Goal: Task Accomplishment & Management: Manage account settings

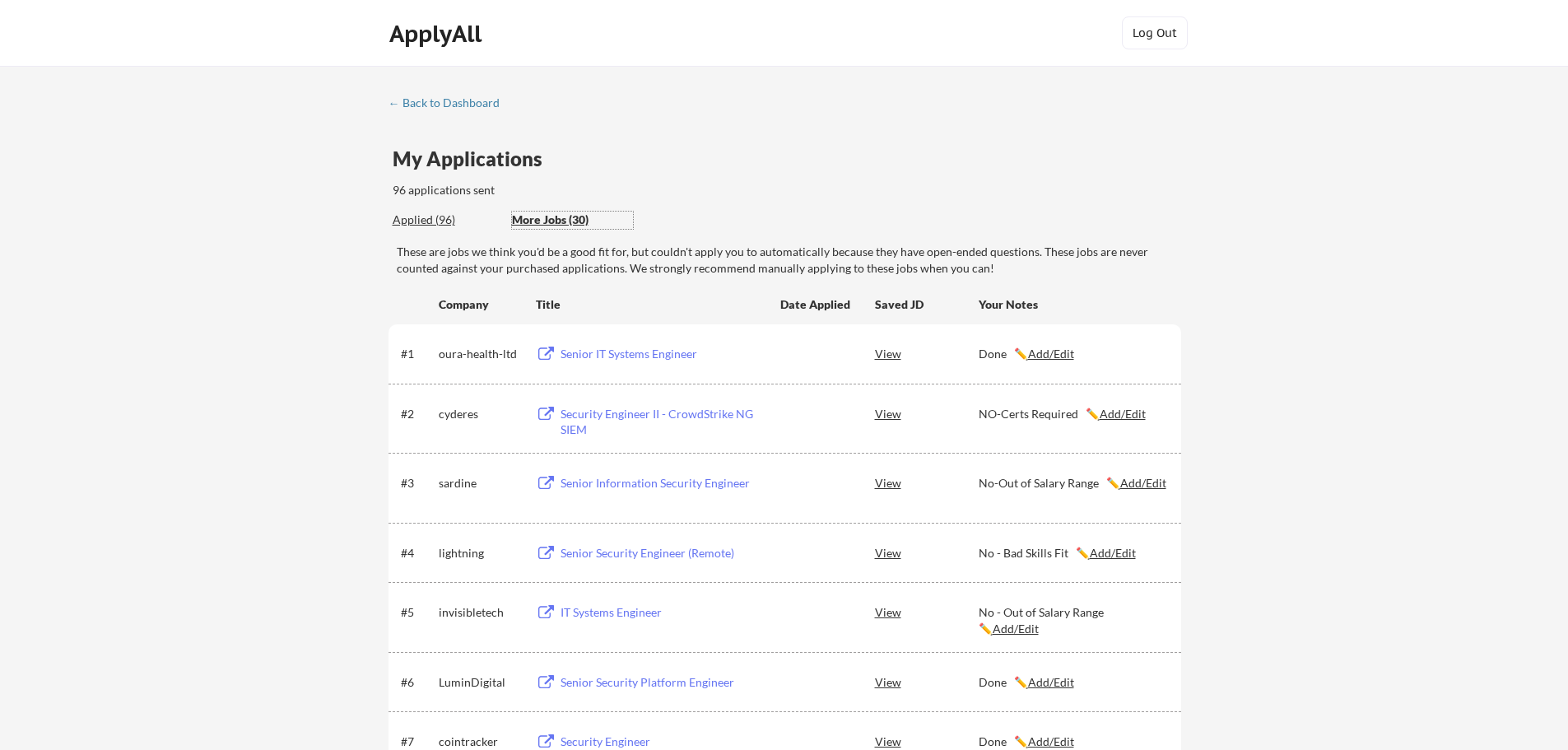
scroll to position [56, 0]
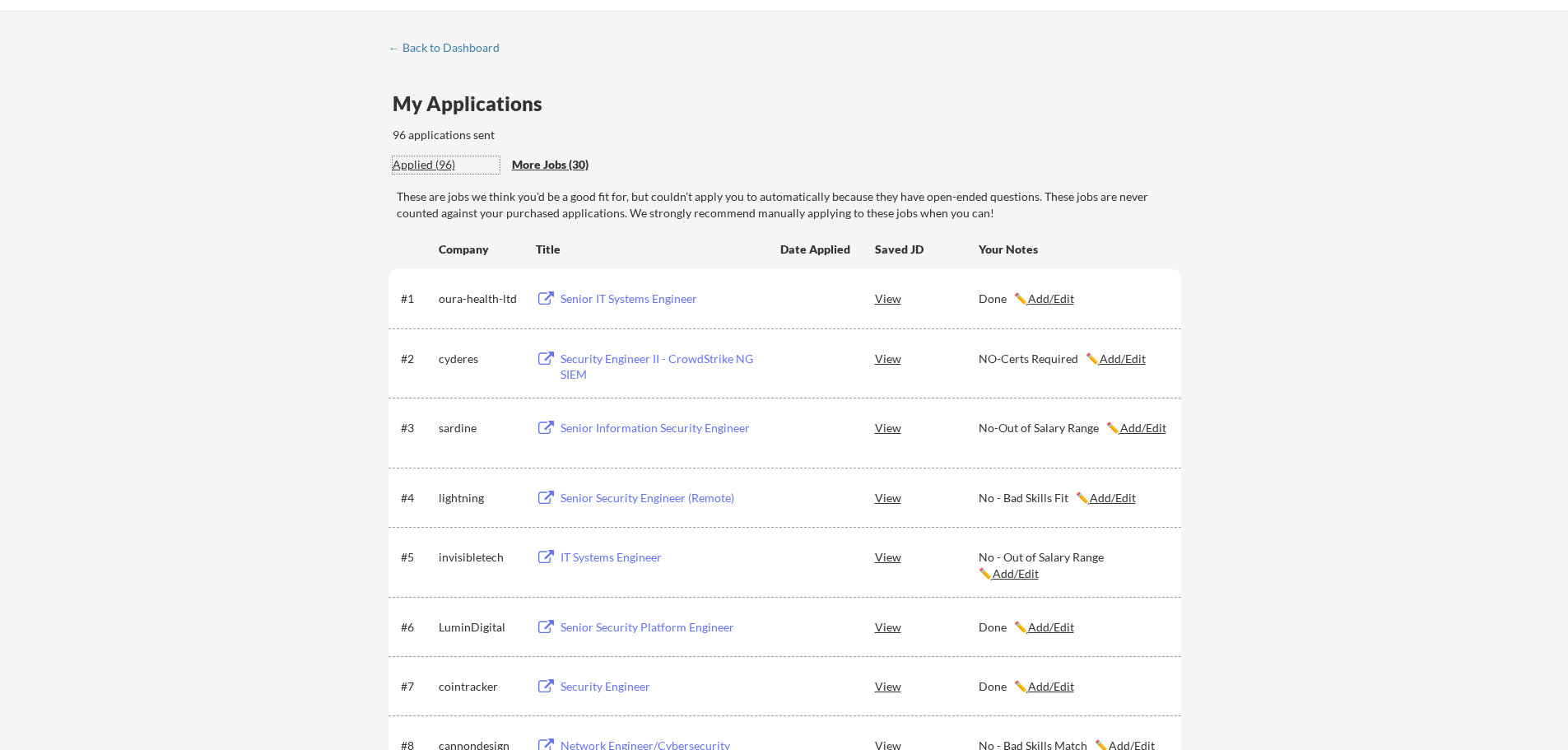
click at [405, 164] on div "Applied (96)" at bounding box center [446, 165] width 107 height 16
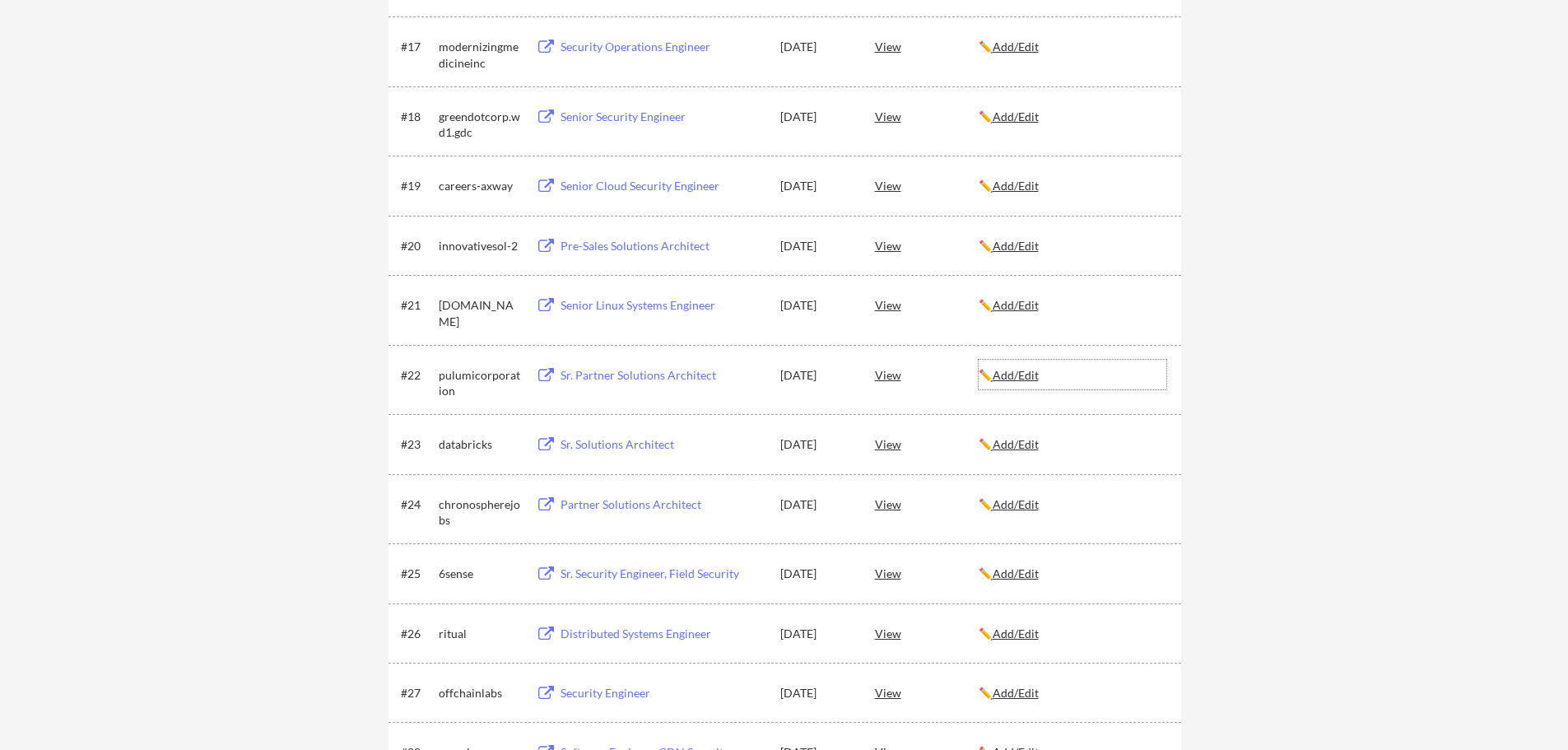
click at [1018, 377] on u "Add/Edit" at bounding box center [1016, 375] width 46 height 14
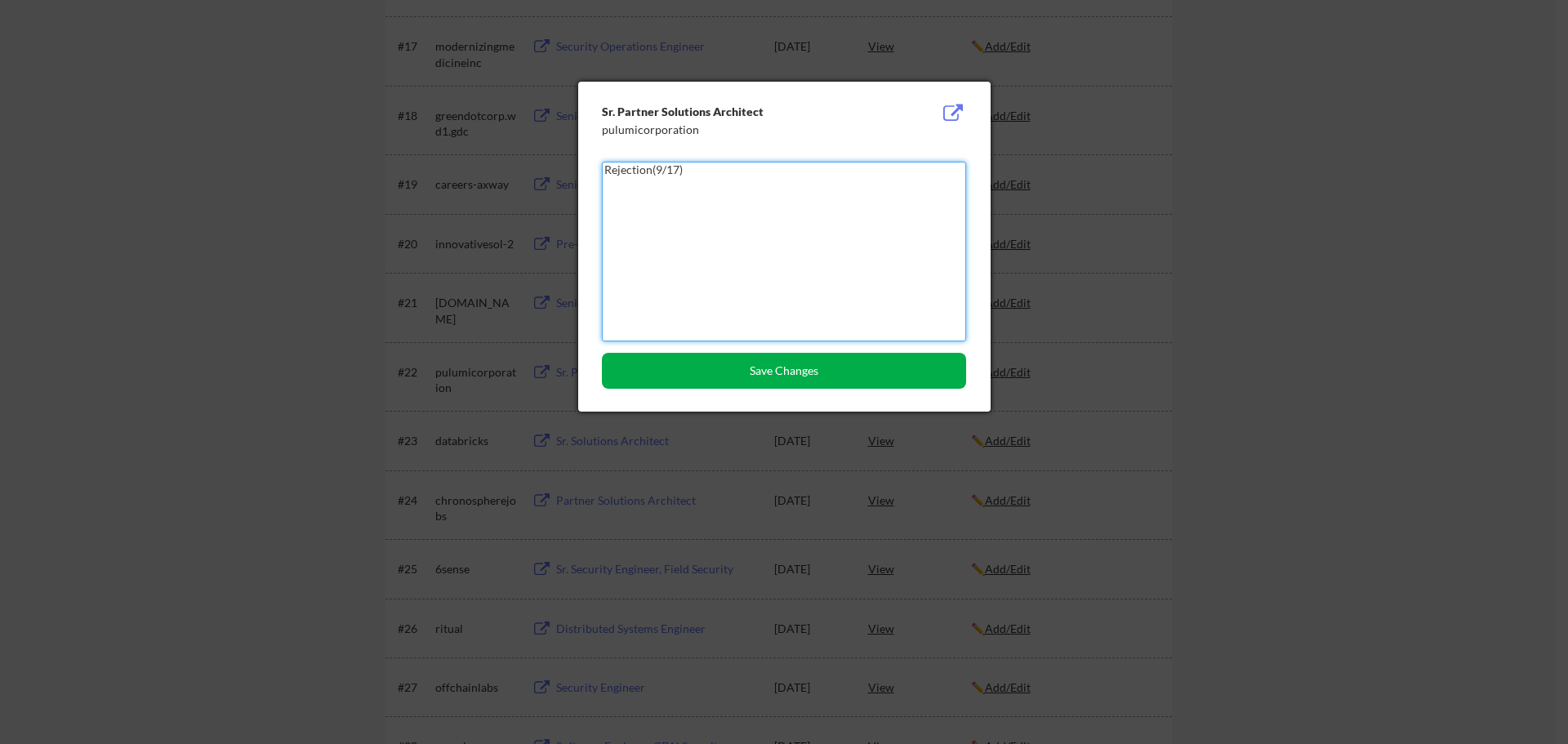
type textarea "Rejection(9/17)"
click at [802, 365] on button "Save Changes" at bounding box center [784, 371] width 364 height 36
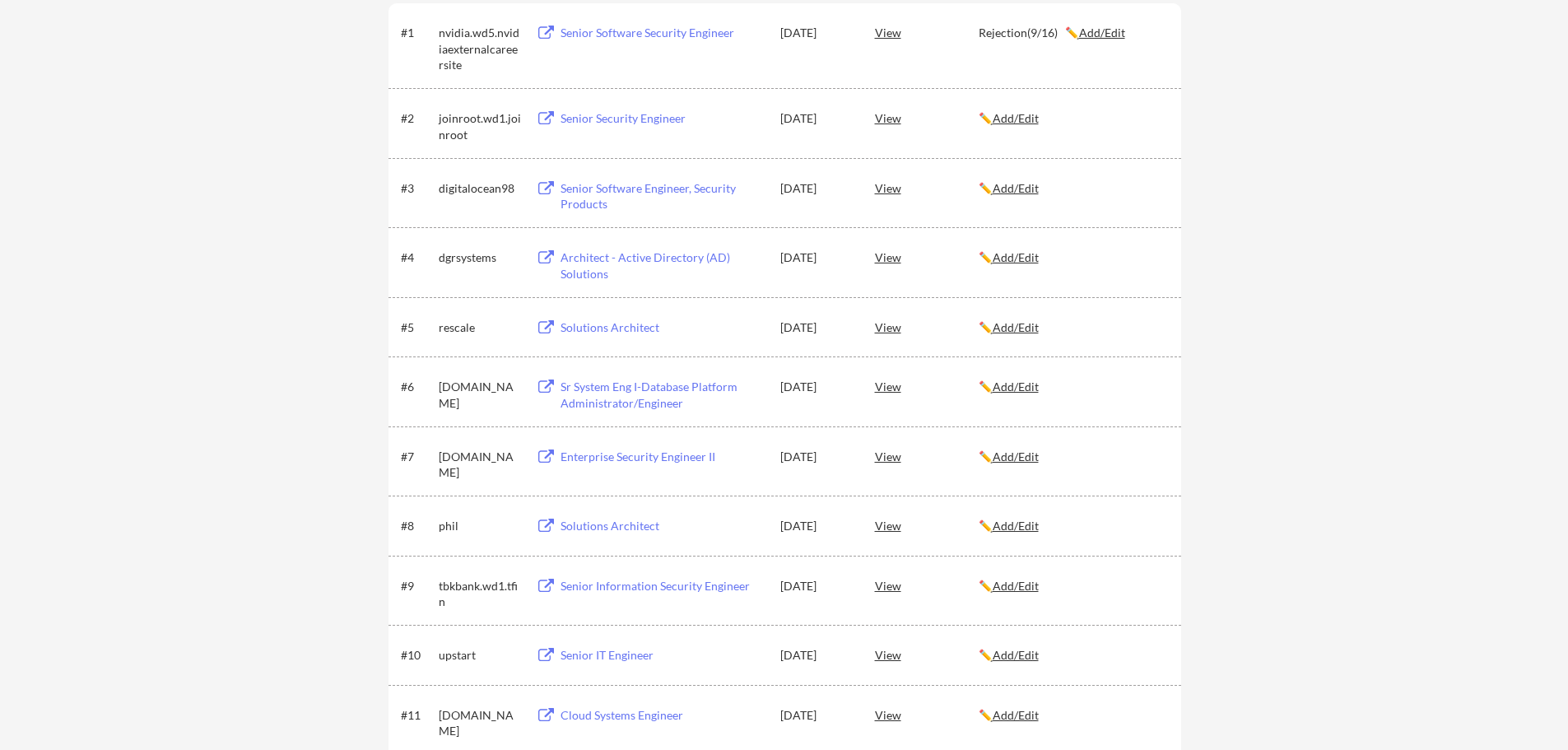
scroll to position [0, 0]
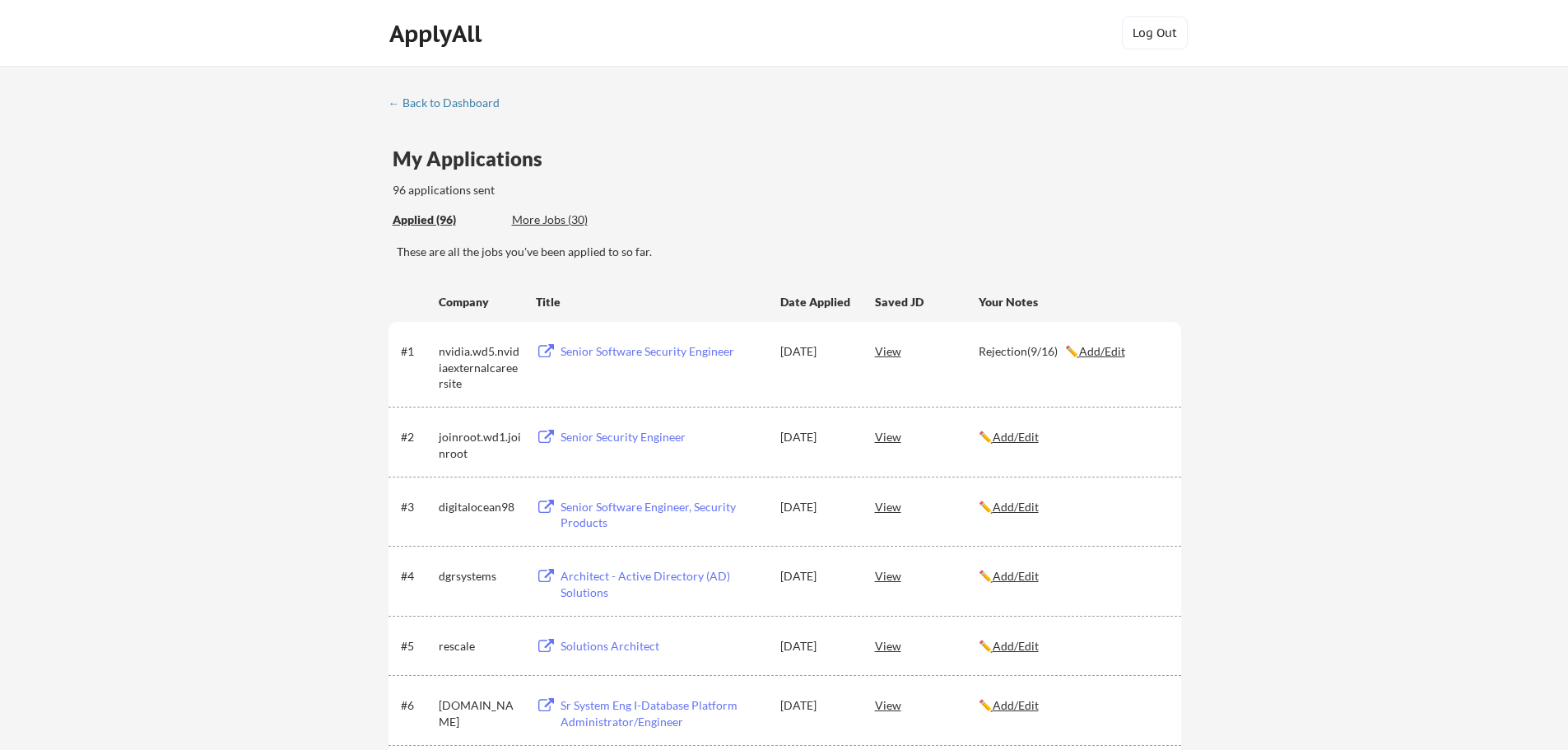
click at [710, 255] on div "These are all the jobs you've been applied to so far." at bounding box center [788, 252] width 784 height 16
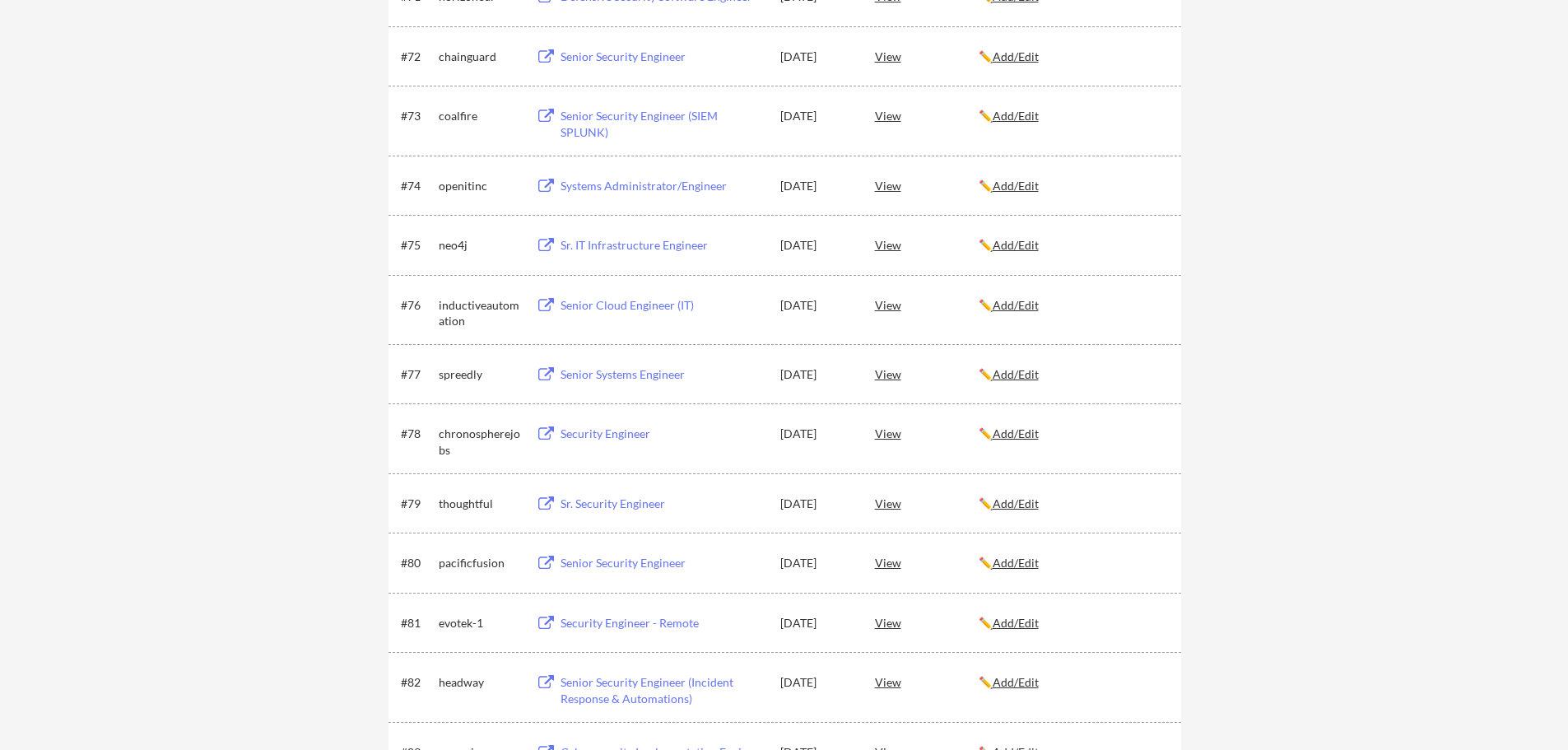
scroll to position [729, 0]
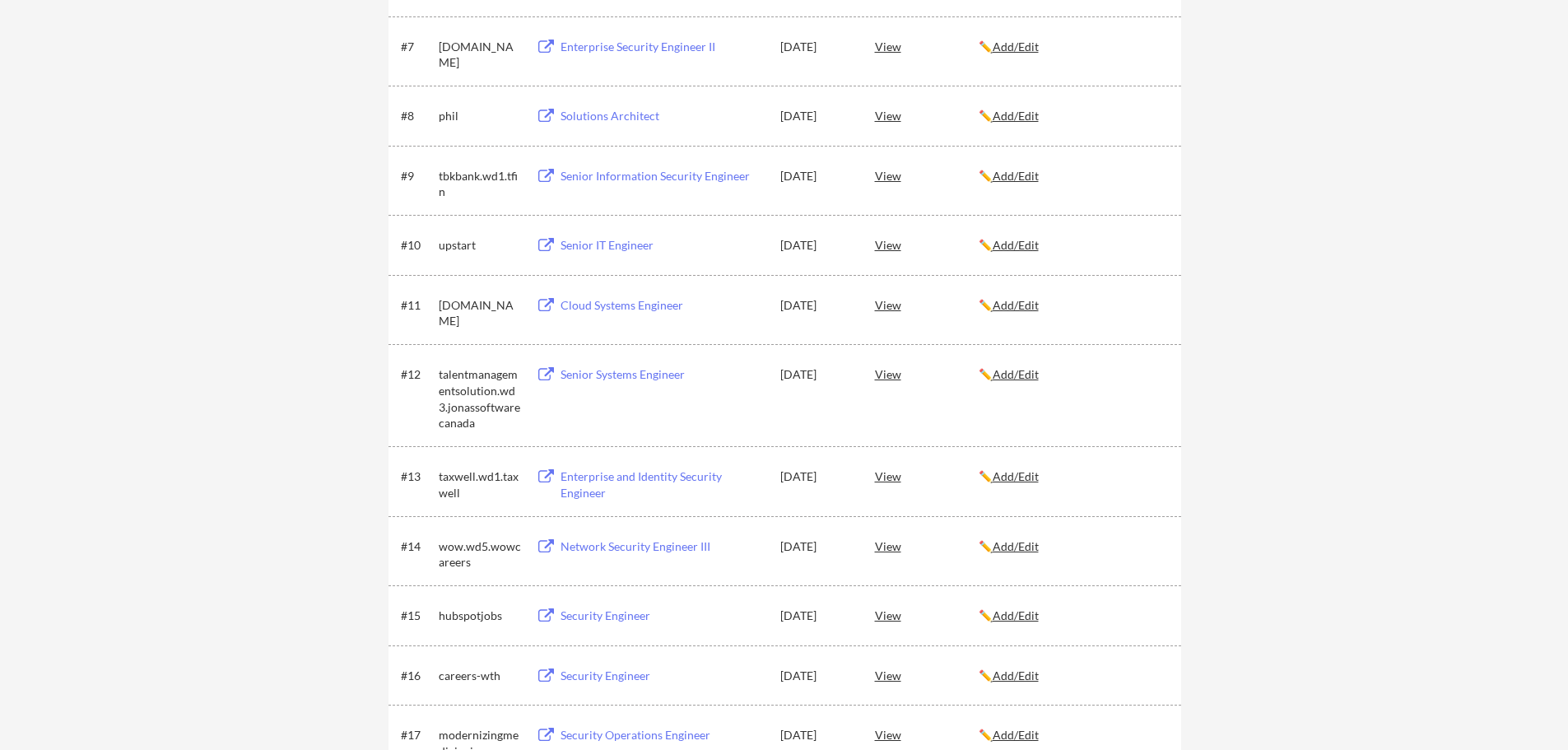
click at [548, 374] on button at bounding box center [546, 375] width 21 height 15
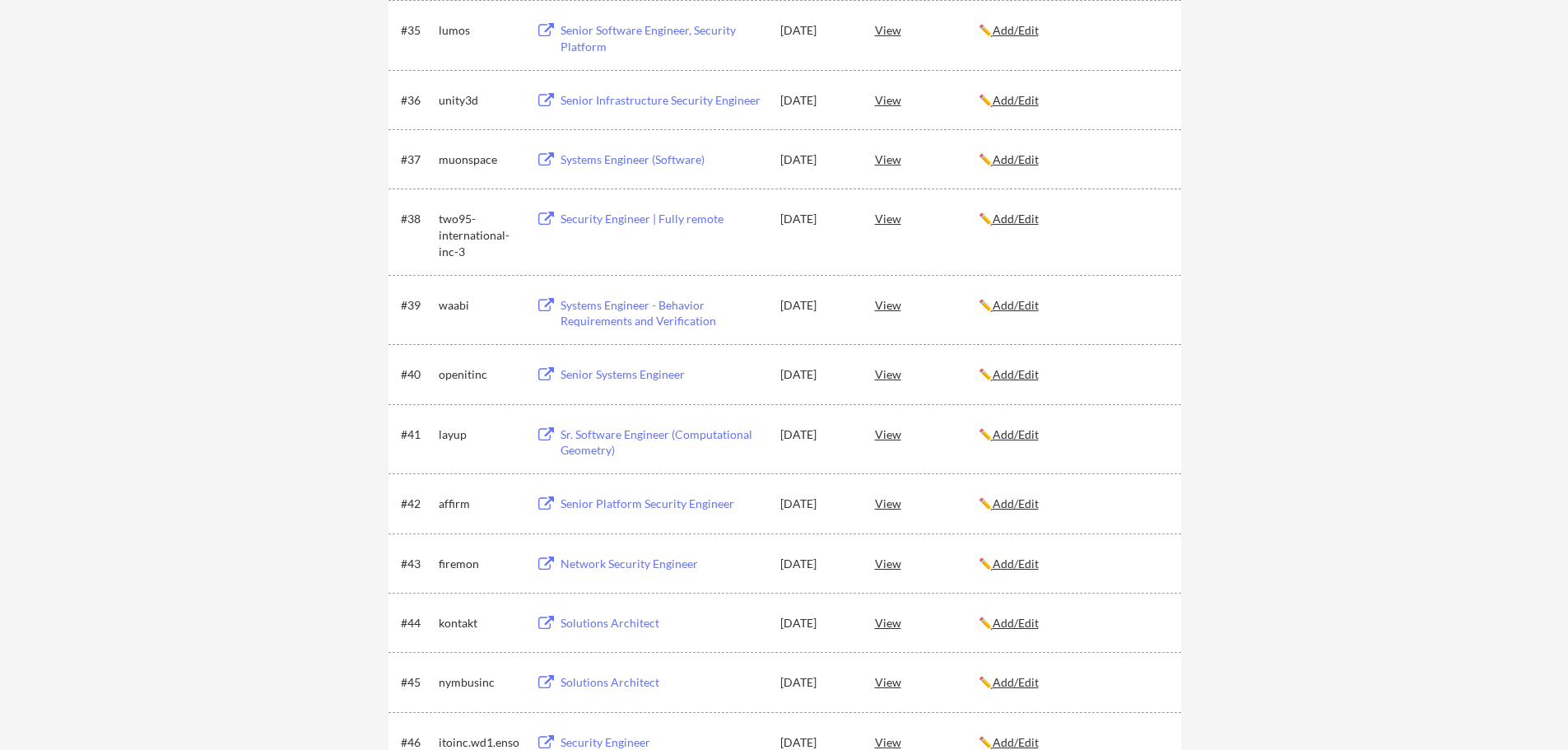
click at [544, 373] on button at bounding box center [546, 375] width 21 height 15
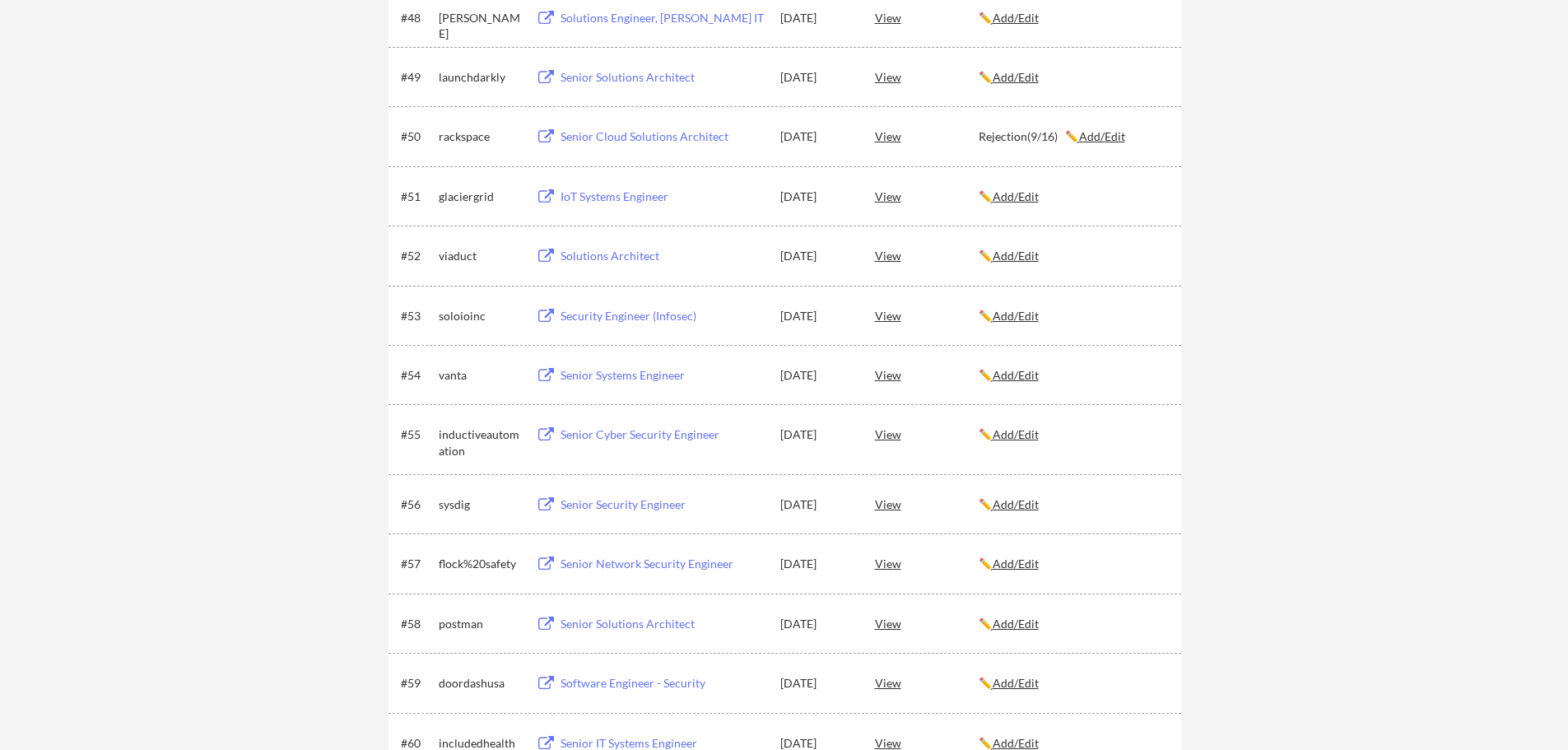
click at [547, 371] on button at bounding box center [546, 375] width 21 height 15
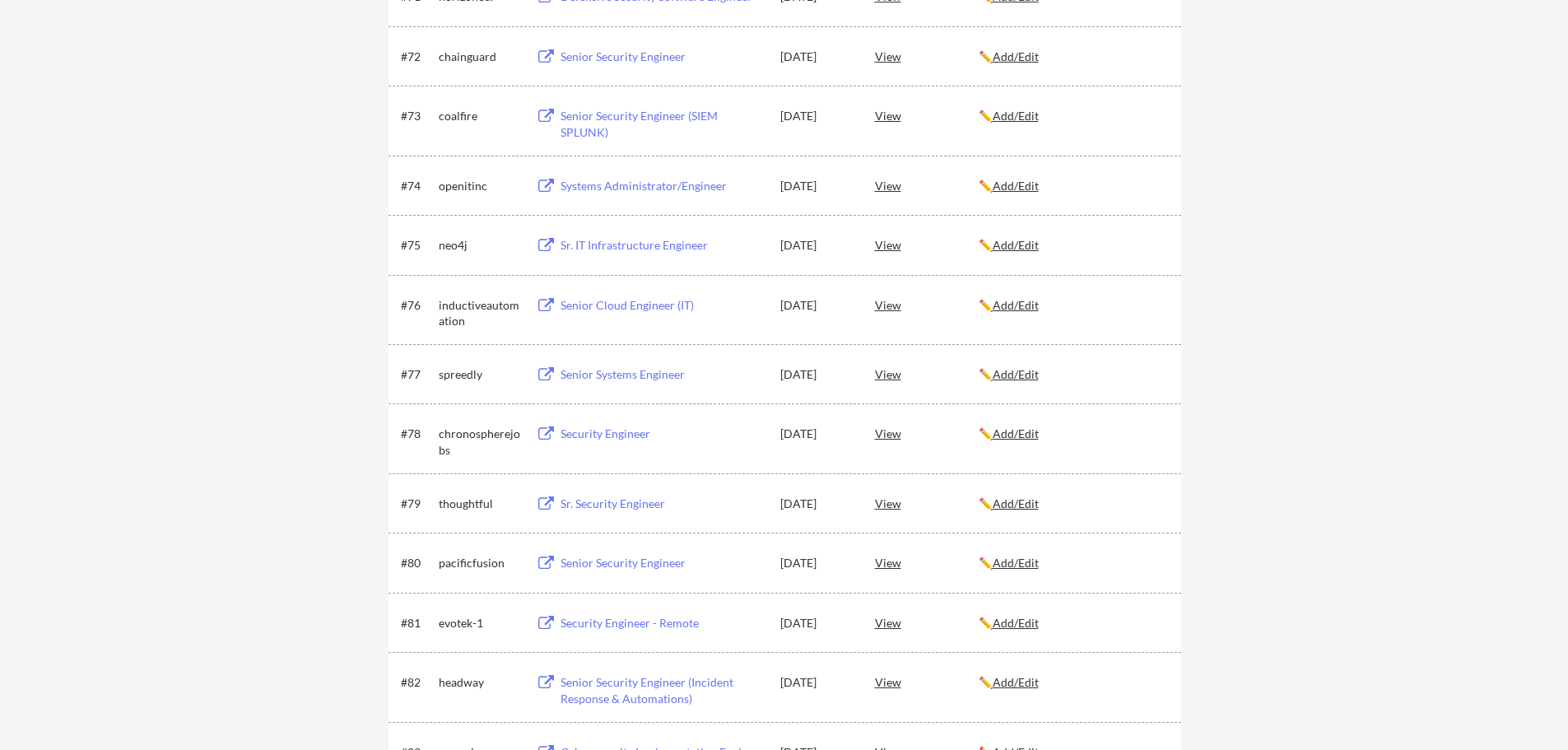
click at [546, 378] on button at bounding box center [546, 375] width 21 height 15
